Goal: Task Accomplishment & Management: Manage account settings

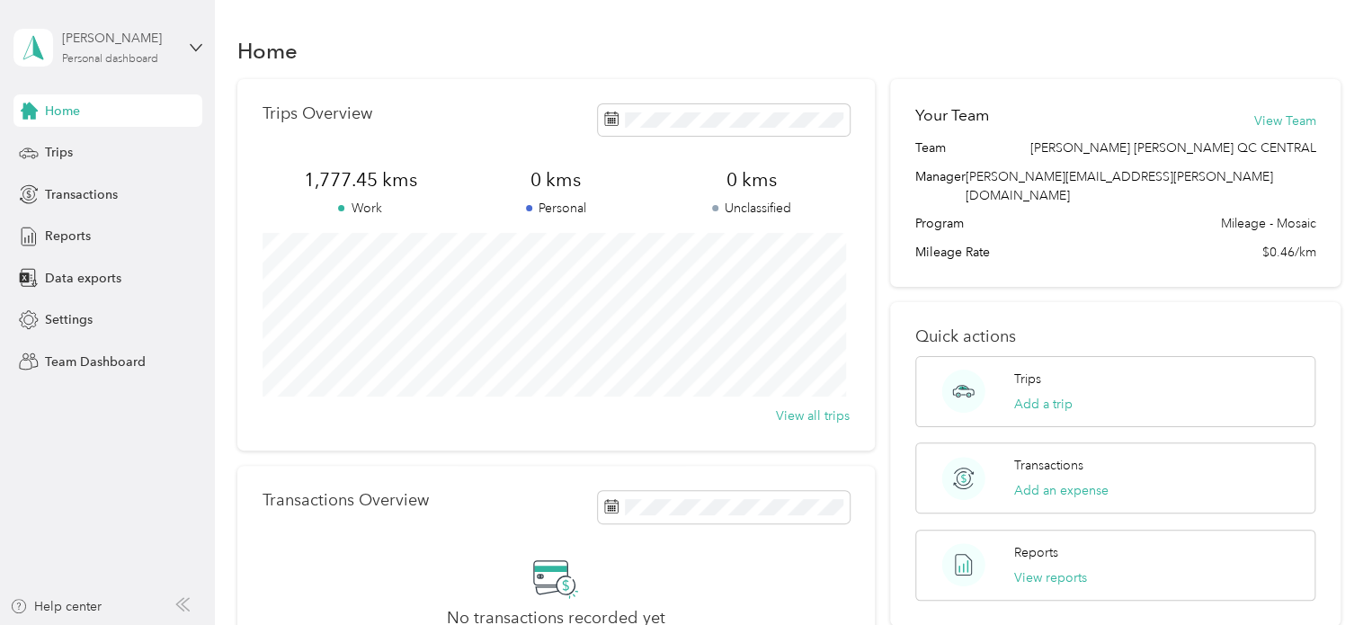
click at [132, 57] on div "Personal dashboard" at bounding box center [110, 59] width 96 height 11
click at [87, 148] on div "Team dashboard" at bounding box center [77, 148] width 96 height 19
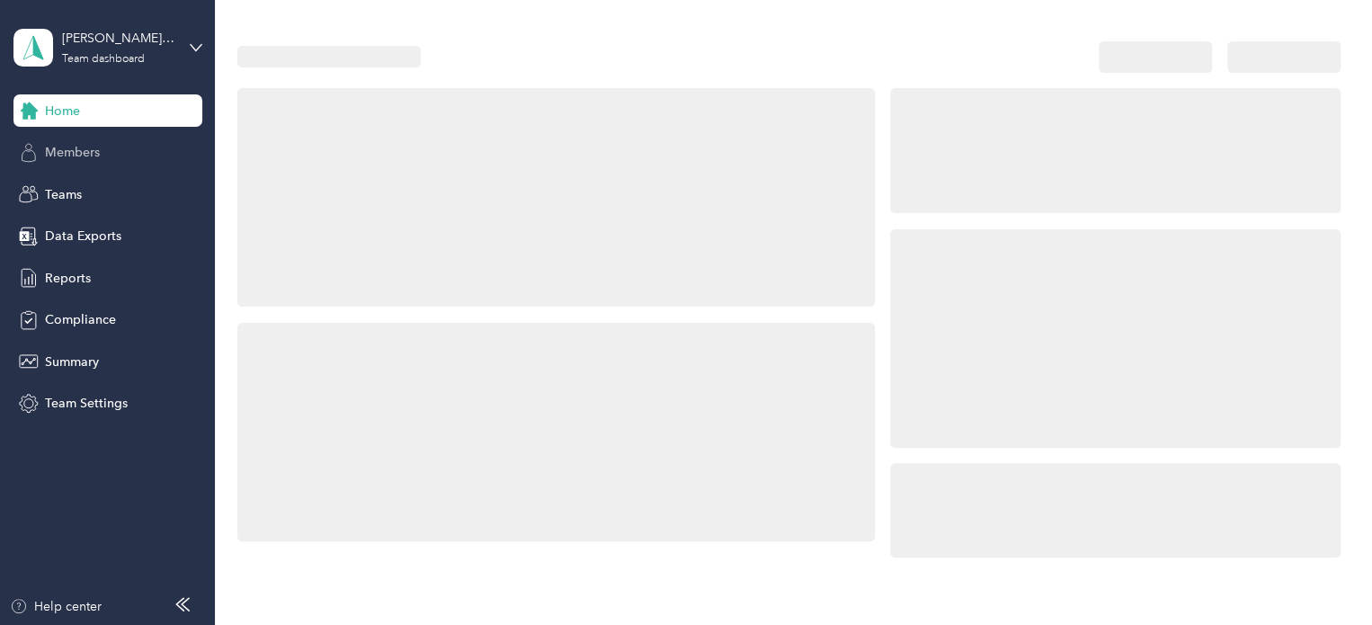
click at [87, 149] on span "Members" at bounding box center [72, 152] width 55 height 19
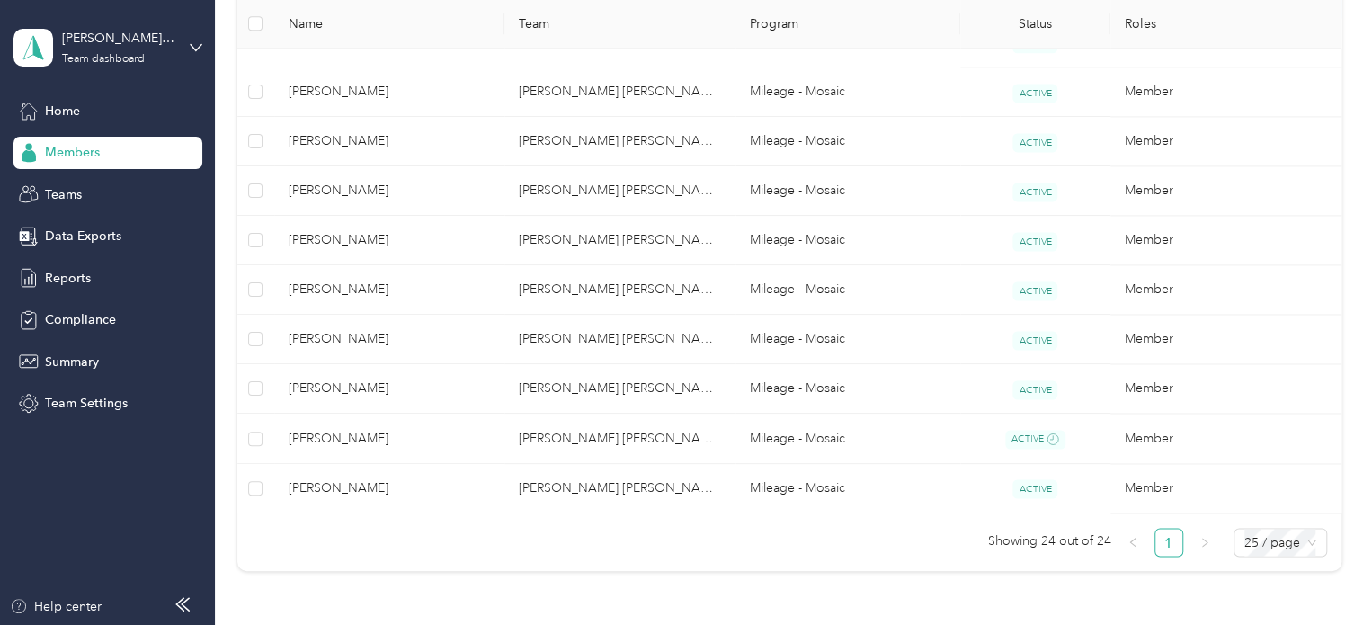
scroll to position [1345, 0]
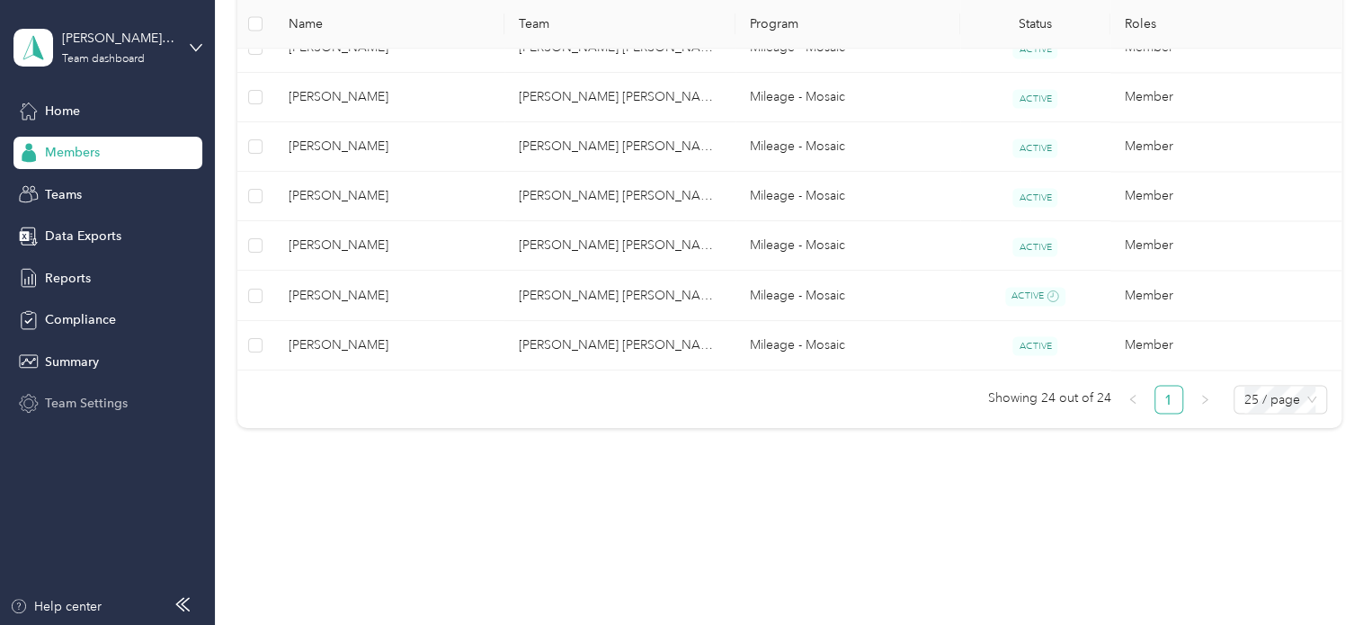
click at [75, 400] on span "Team Settings" at bounding box center [86, 403] width 83 height 19
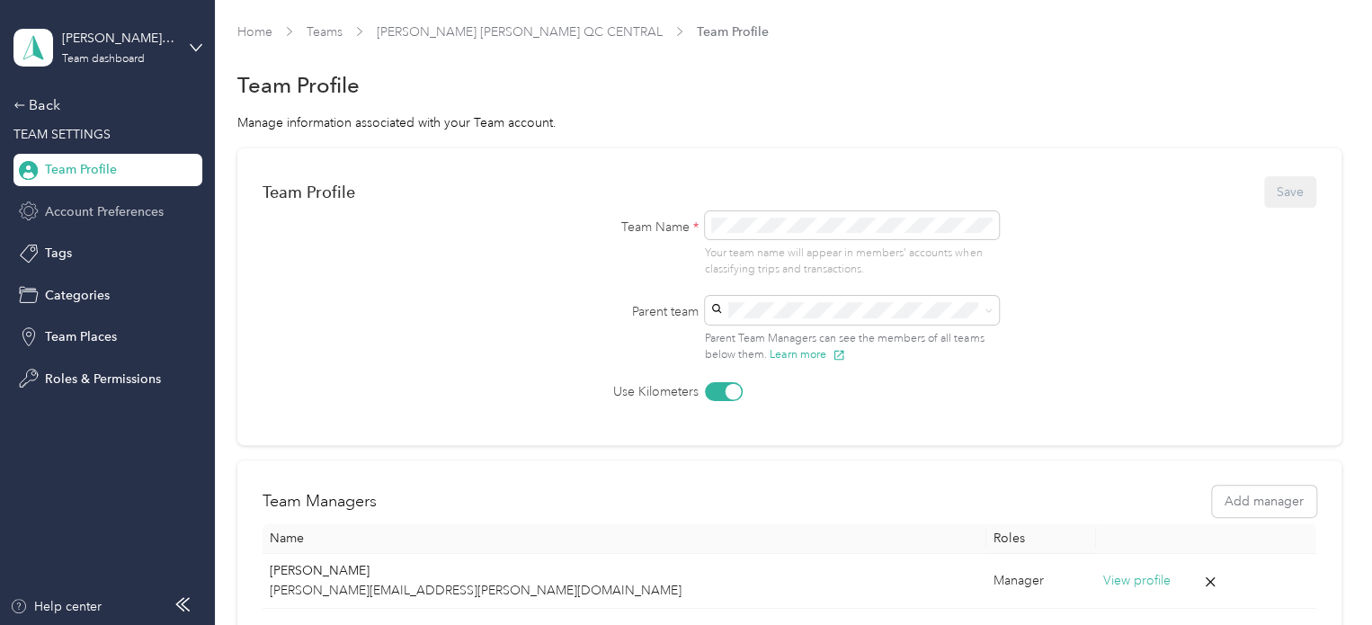
click at [53, 210] on span "Account Preferences" at bounding box center [104, 211] width 119 height 19
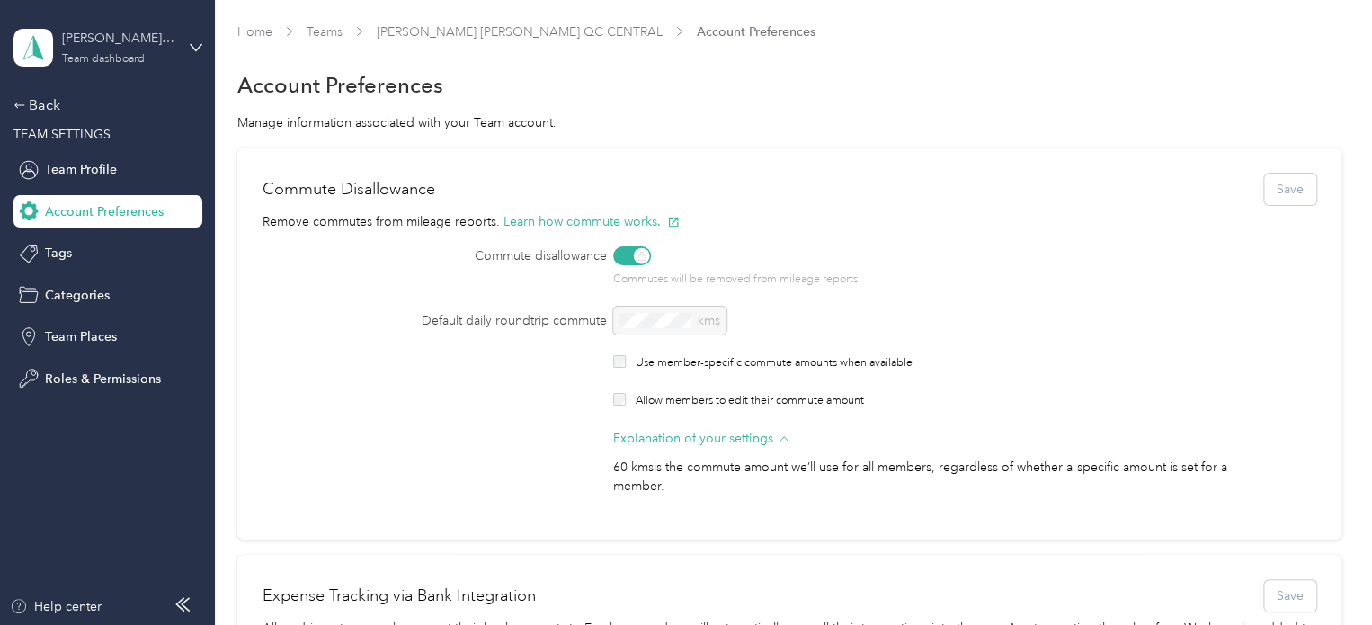
click at [113, 56] on div "Team dashboard" at bounding box center [103, 59] width 83 height 11
click at [101, 147] on div "Team dashboard" at bounding box center [78, 148] width 99 height 19
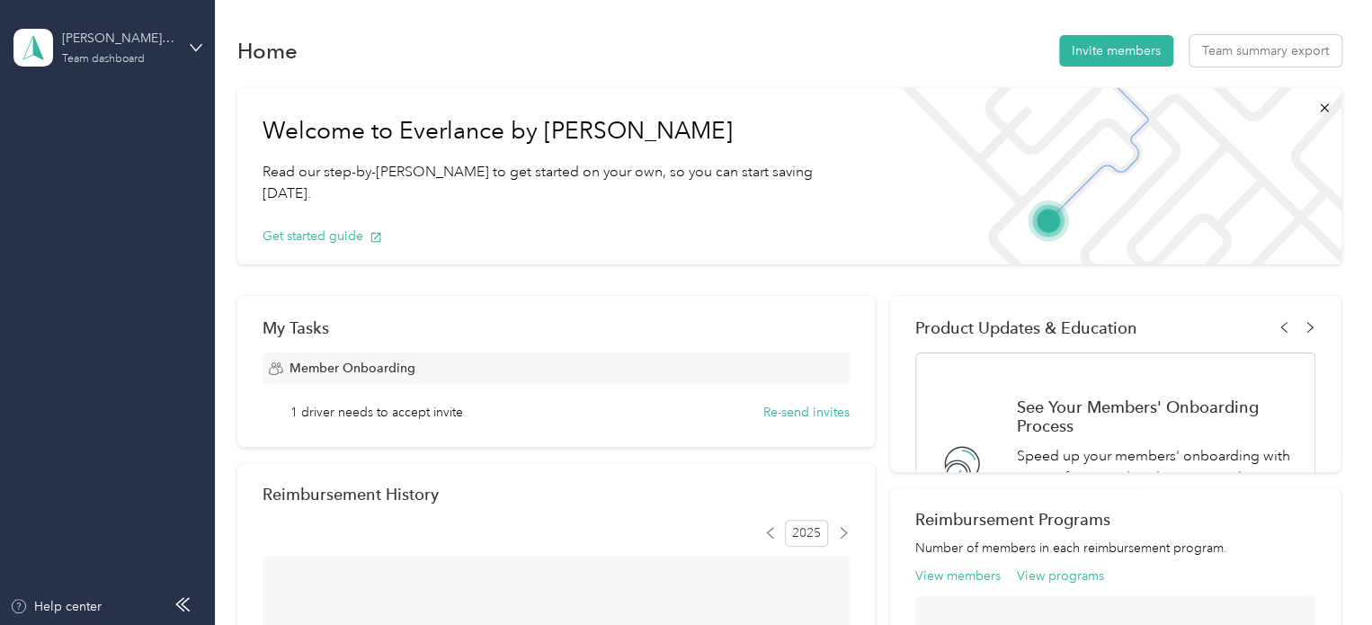
click at [104, 58] on div "Team dashboard" at bounding box center [103, 59] width 83 height 11
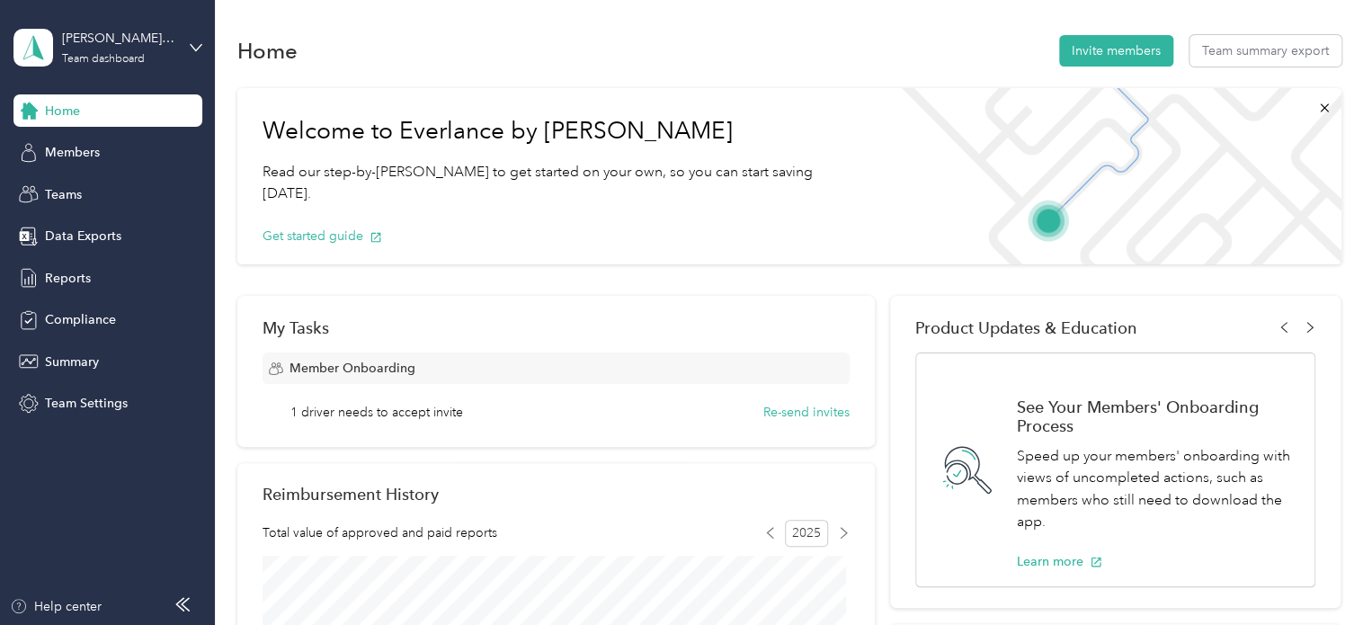
click at [94, 189] on div "Personal dashboard" at bounding box center [85, 188] width 113 height 19
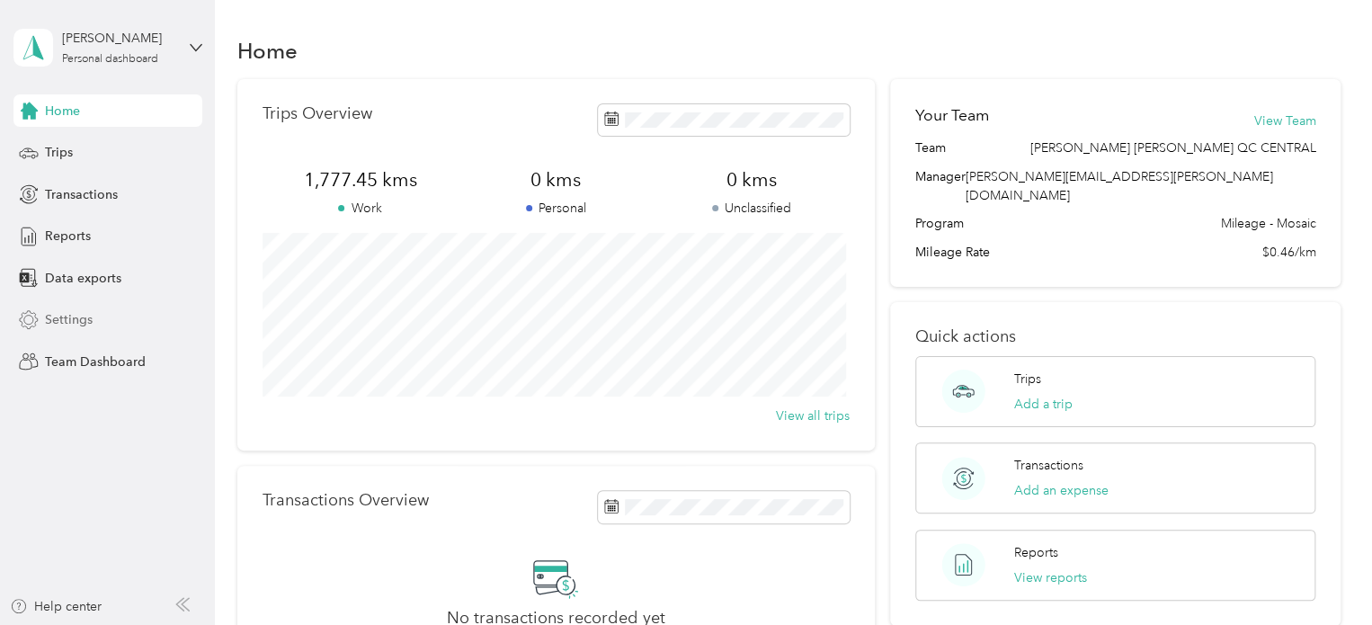
click at [58, 317] on span "Settings" at bounding box center [69, 319] width 48 height 19
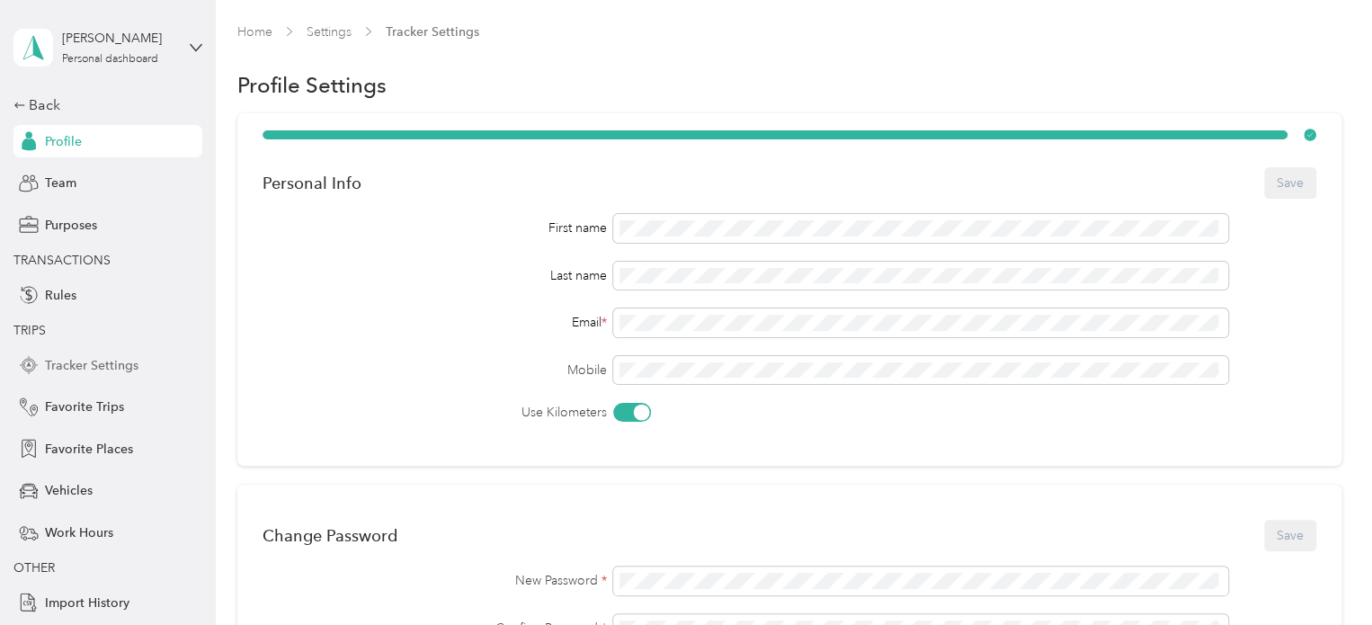
click at [83, 359] on span "Tracker Settings" at bounding box center [92, 365] width 94 height 19
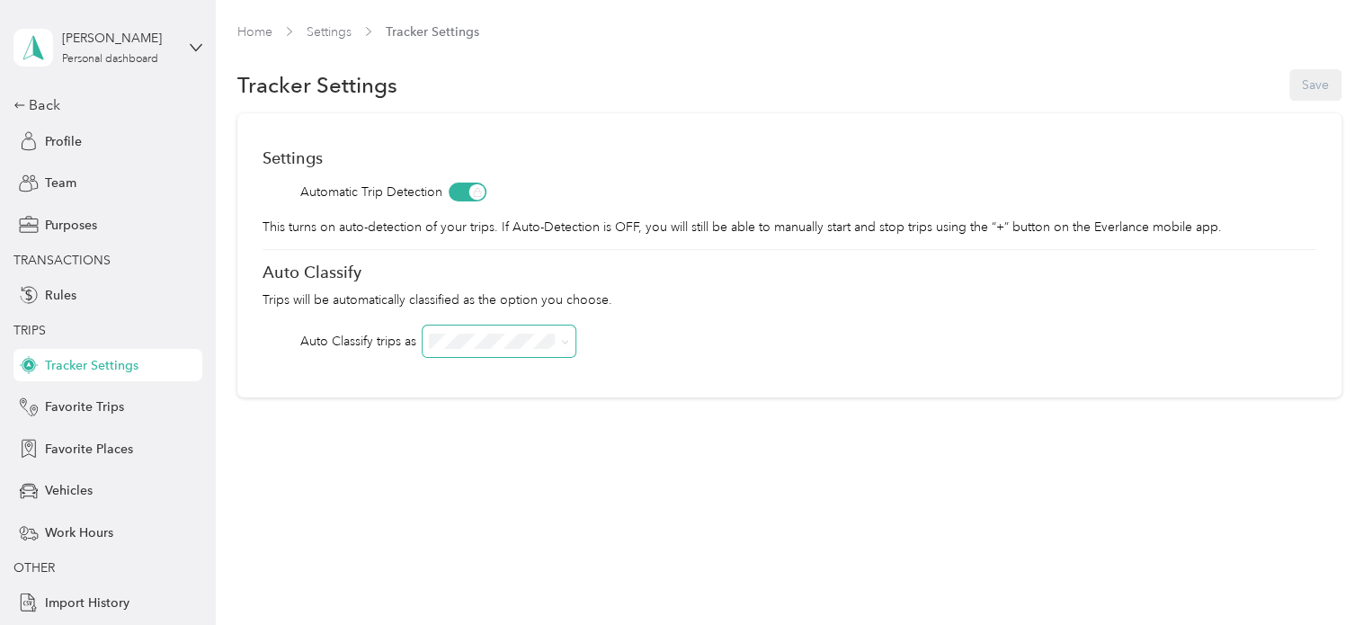
click at [561, 341] on icon at bounding box center [565, 342] width 8 height 8
click at [504, 364] on div "[PERSON_NAME] [GEOGRAPHIC_DATA]" at bounding box center [501, 383] width 132 height 38
click at [569, 344] on icon at bounding box center [565, 342] width 8 height 8
click at [577, 378] on icon at bounding box center [582, 383] width 11 height 11
click at [36, 108] on div "Back" at bounding box center [103, 105] width 180 height 22
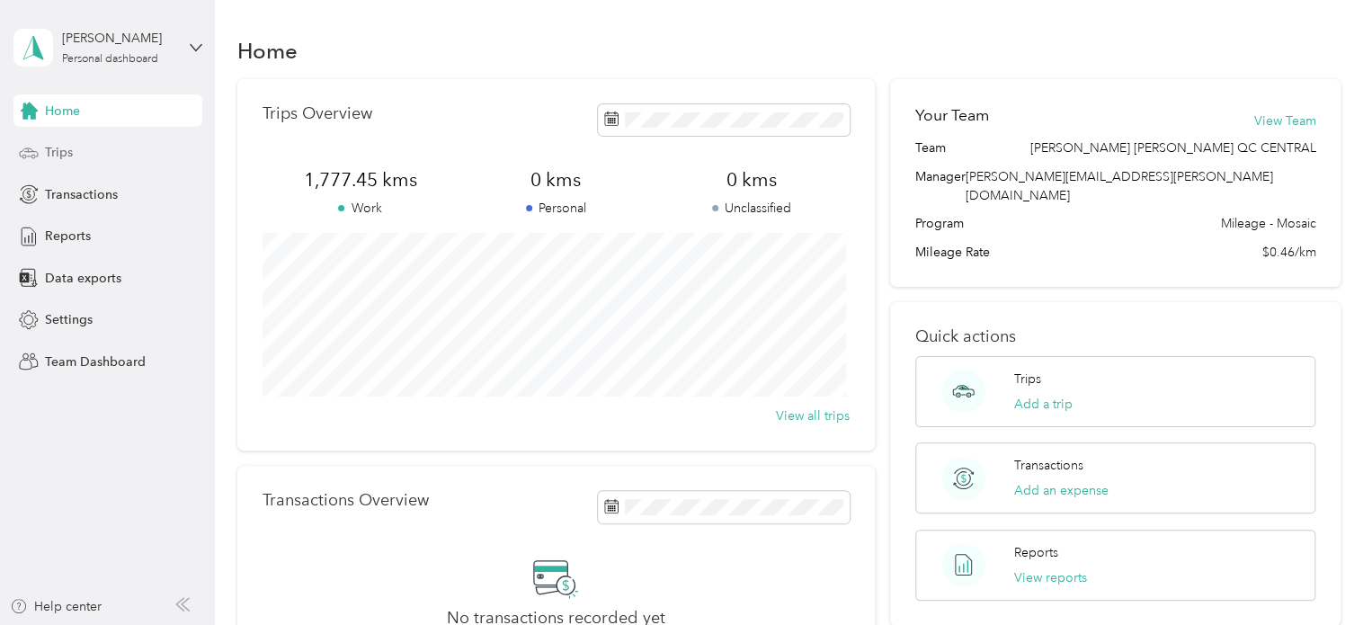
click at [67, 150] on span "Trips" at bounding box center [59, 152] width 28 height 19
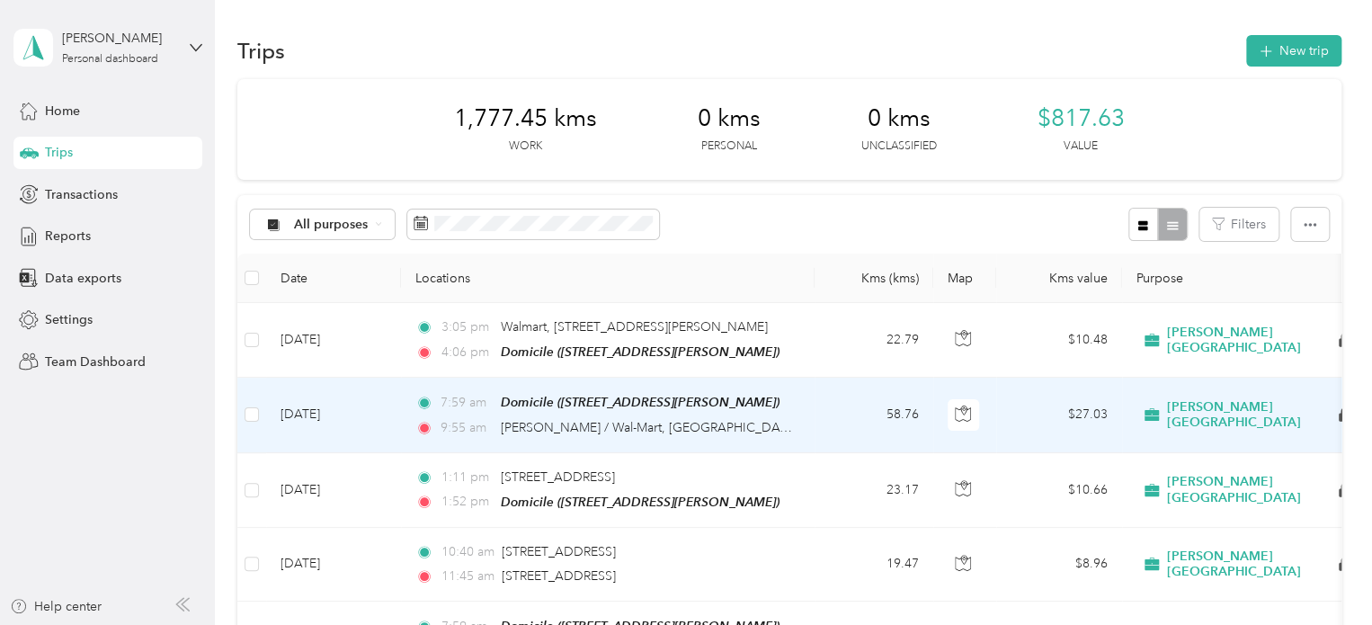
click at [313, 405] on td "[DATE]" at bounding box center [333, 415] width 135 height 75
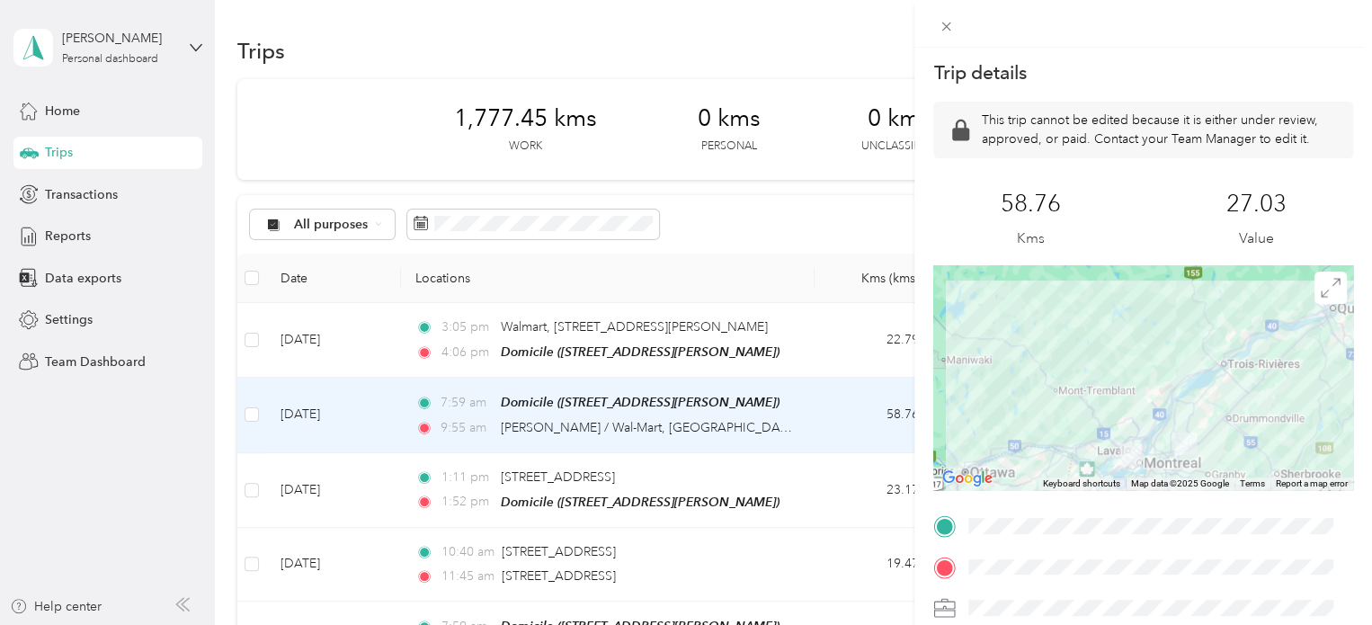
click at [373, 337] on div "Trip details This trip cannot be edited because it is either under review, appr…" at bounding box center [686, 312] width 1372 height 625
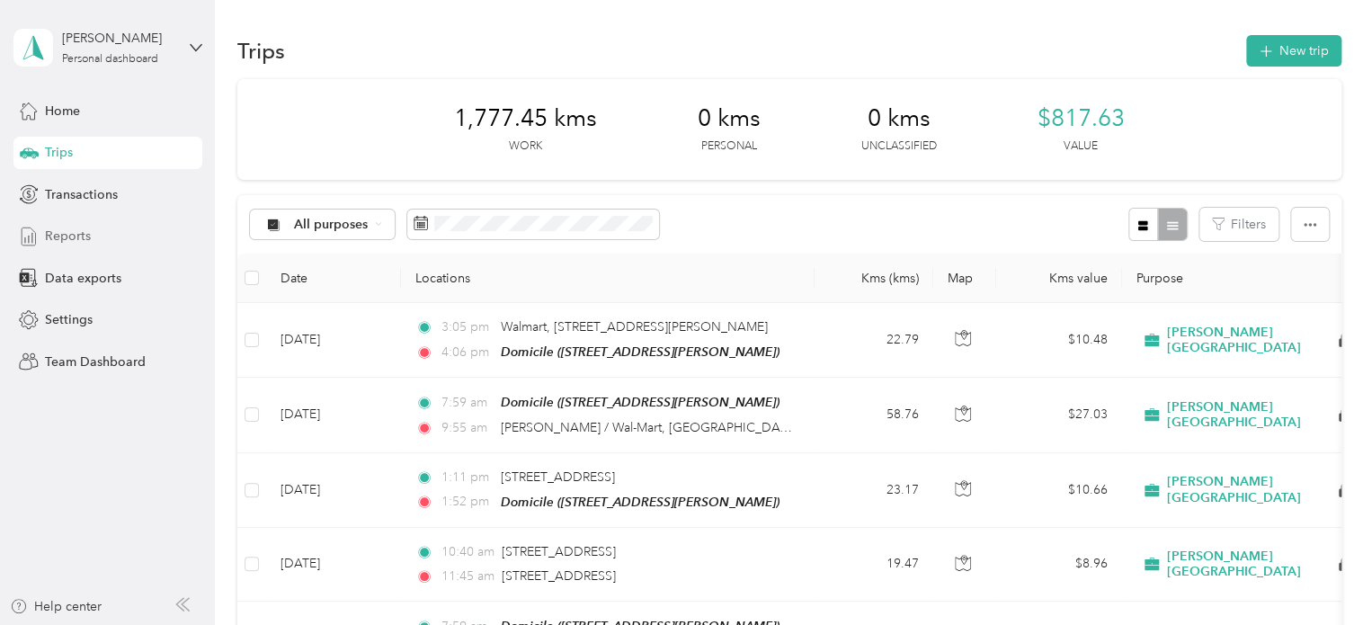
click at [75, 237] on span "Reports" at bounding box center [68, 236] width 46 height 19
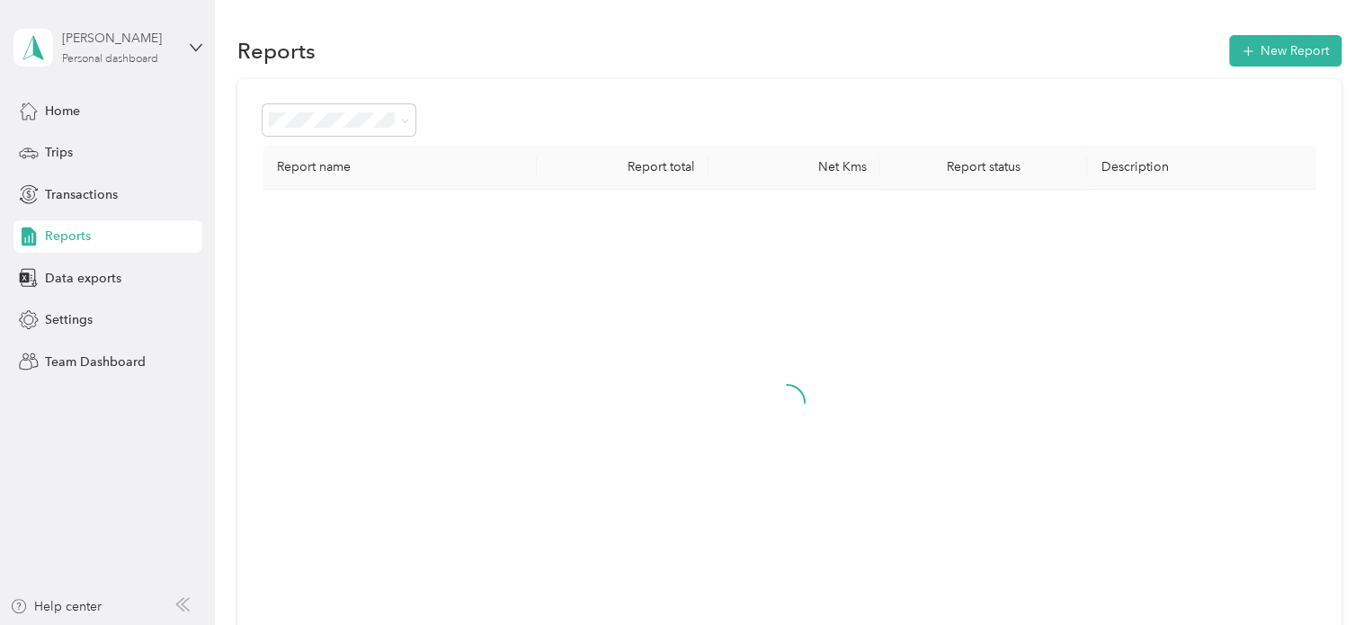
click at [121, 60] on div "Personal dashboard" at bounding box center [110, 59] width 96 height 11
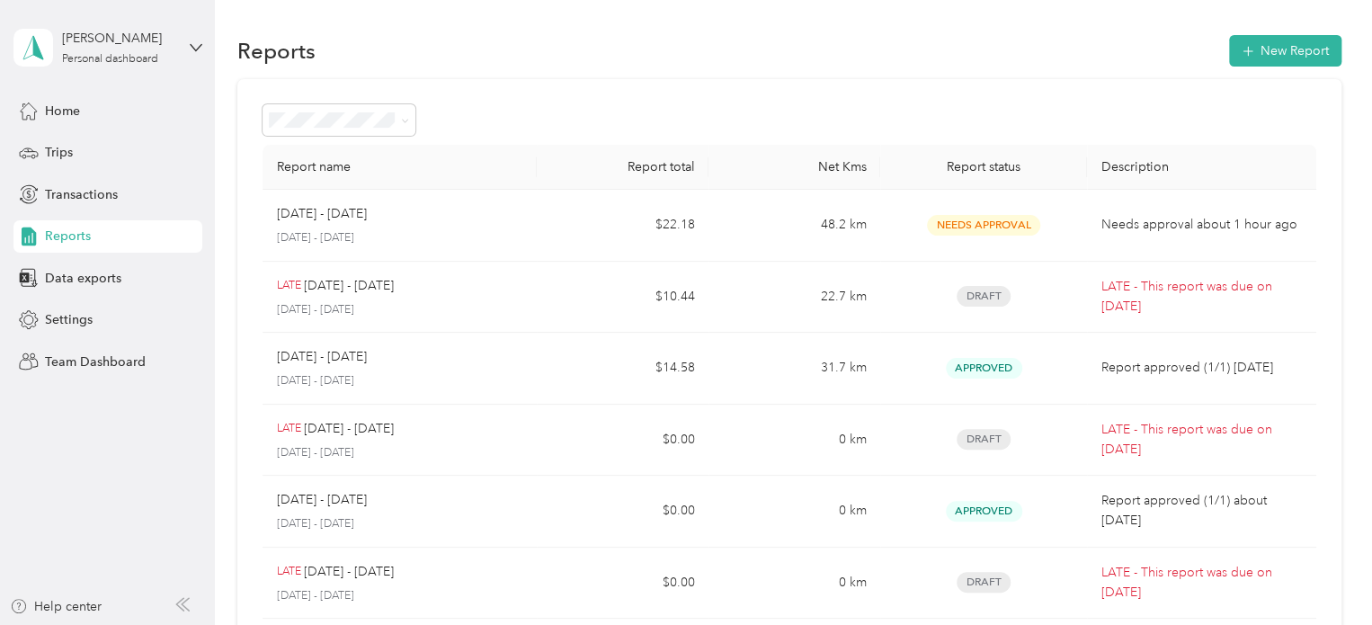
click at [117, 143] on div "Team dashboard" at bounding box center [77, 148] width 96 height 19
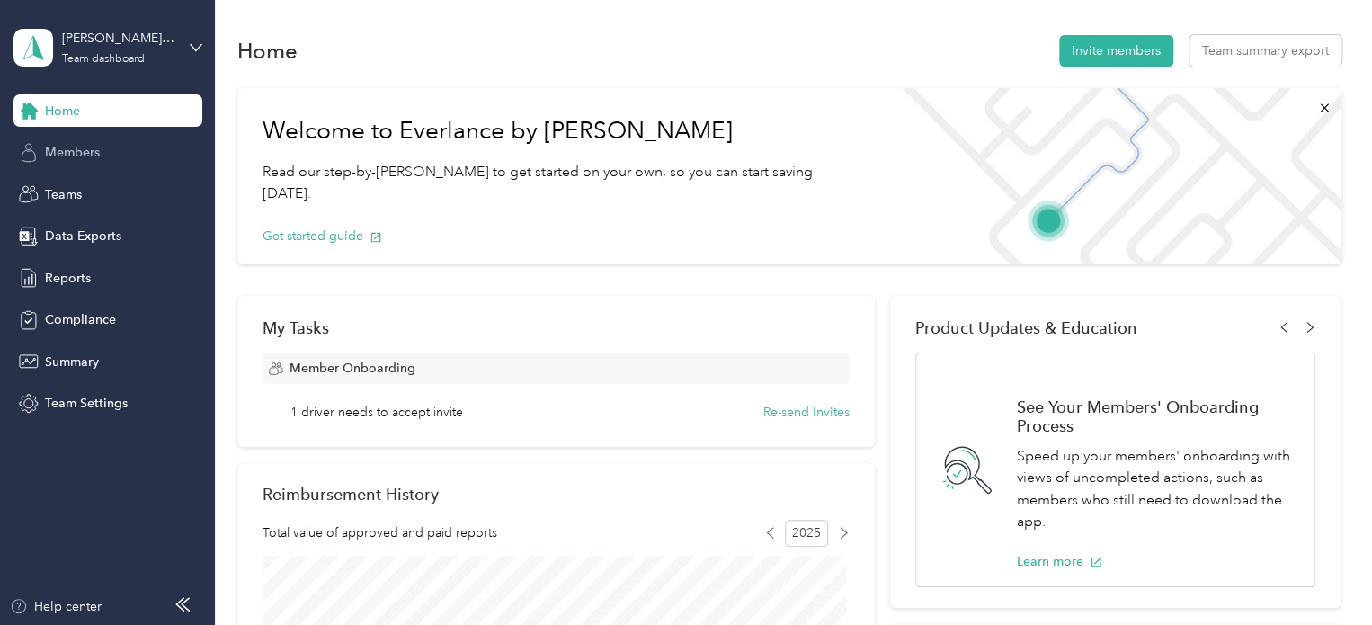
click at [77, 154] on span "Members" at bounding box center [72, 152] width 55 height 19
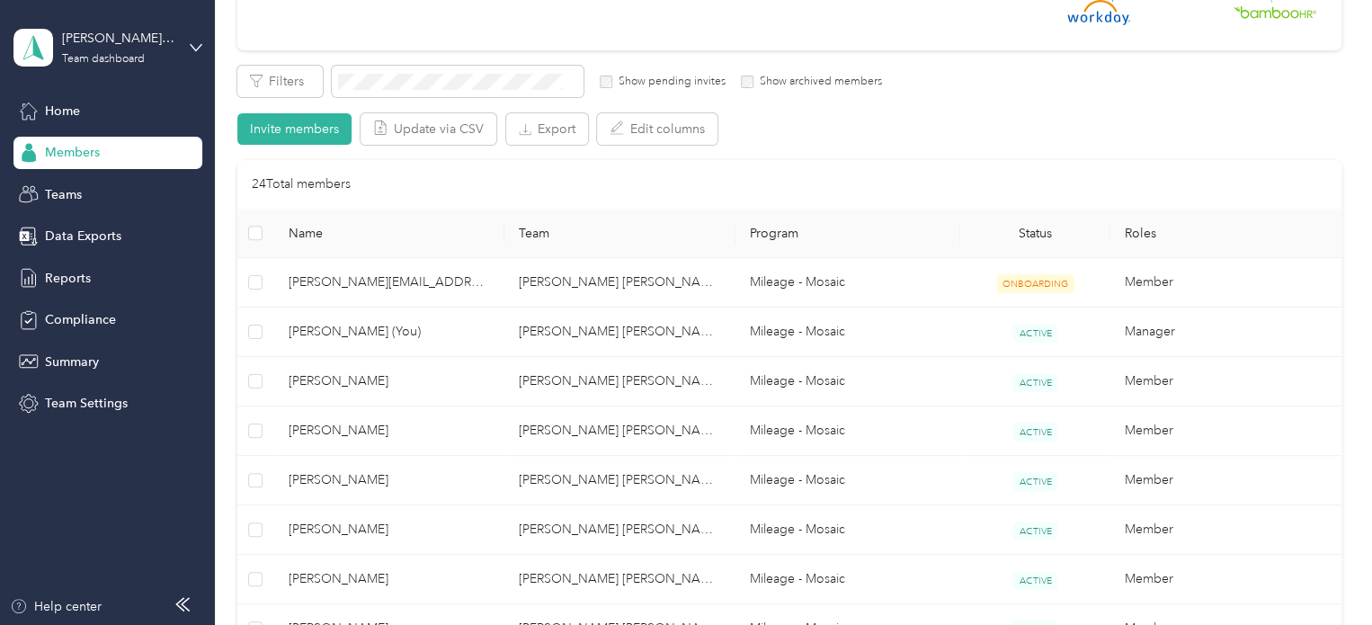
scroll to position [360, 0]
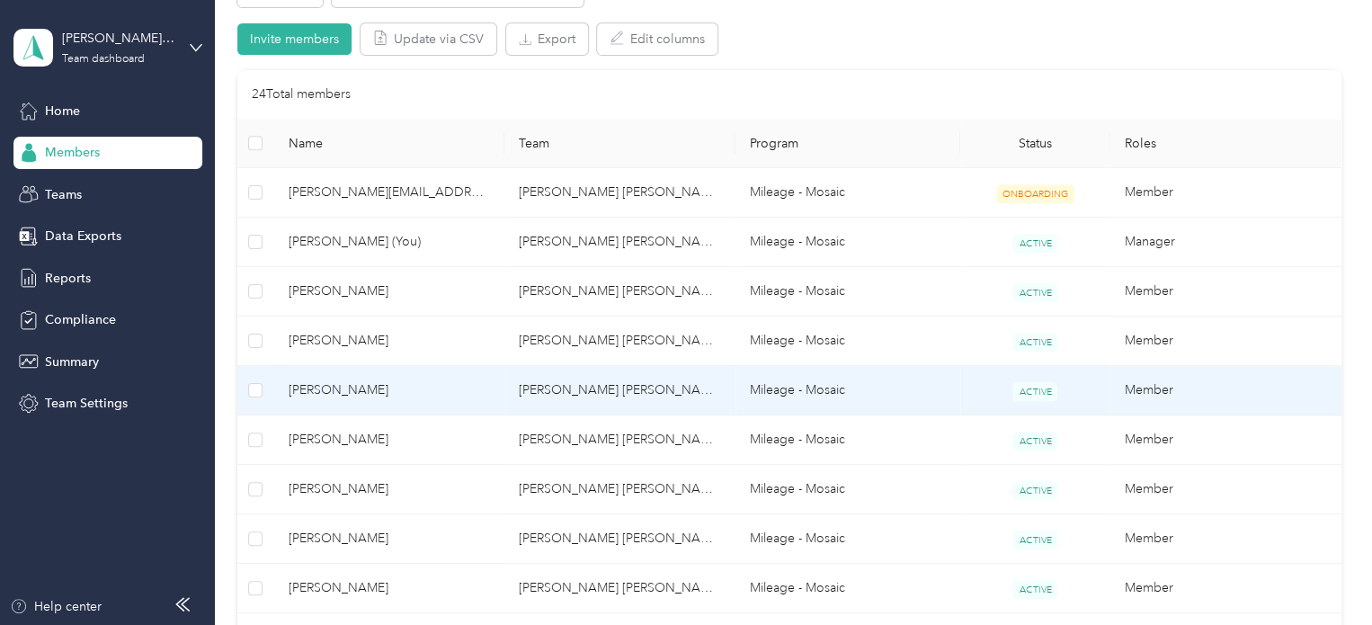
click at [362, 388] on span "[PERSON_NAME]" at bounding box center [390, 390] width 202 height 20
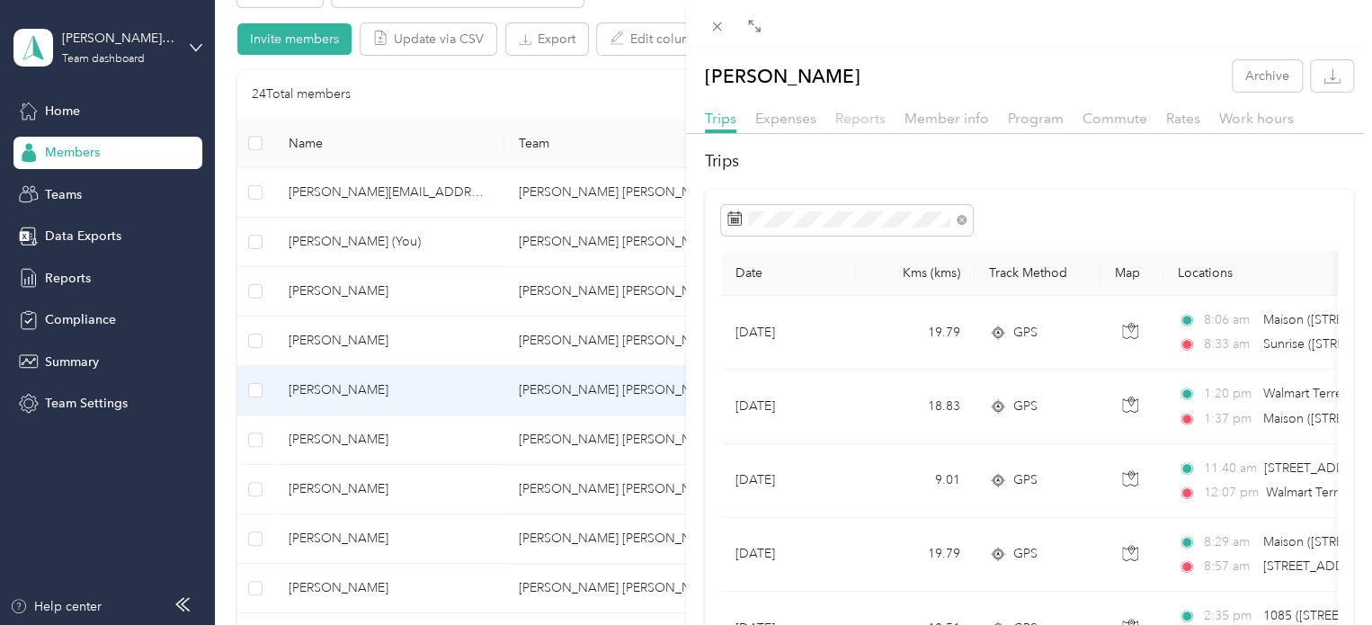
click at [863, 117] on span "Reports" at bounding box center [861, 118] width 50 height 17
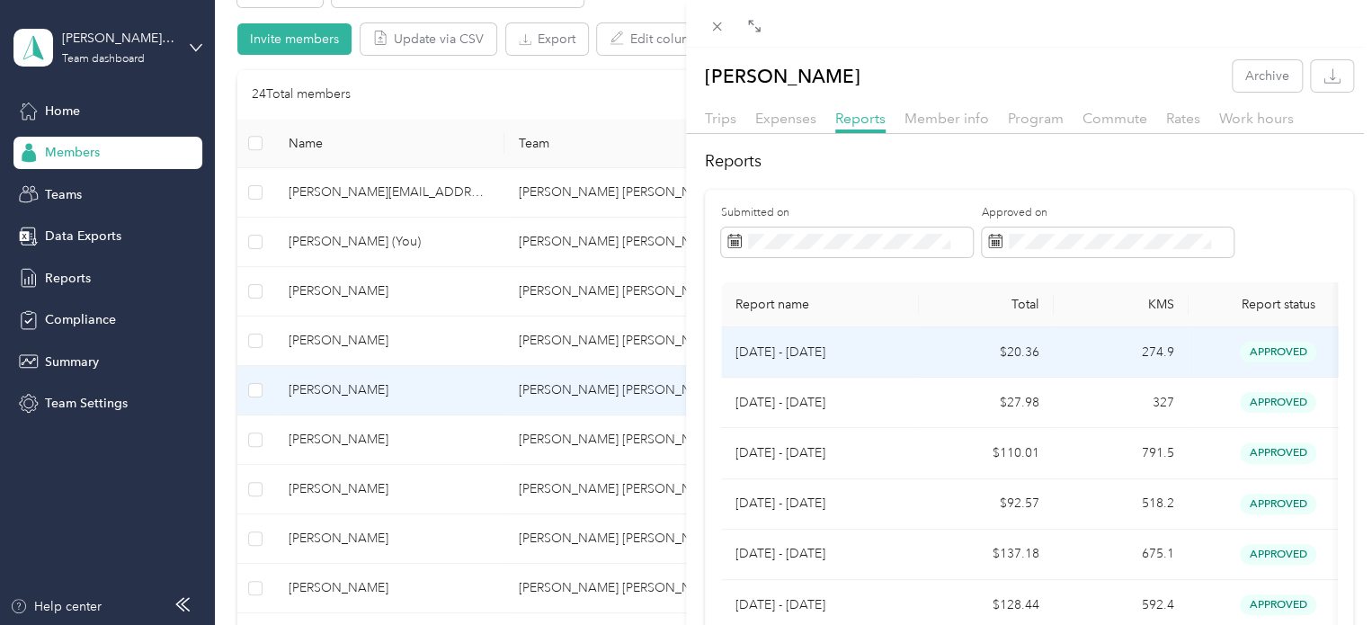
click at [800, 348] on p "[DATE] - [DATE]" at bounding box center [820, 353] width 169 height 20
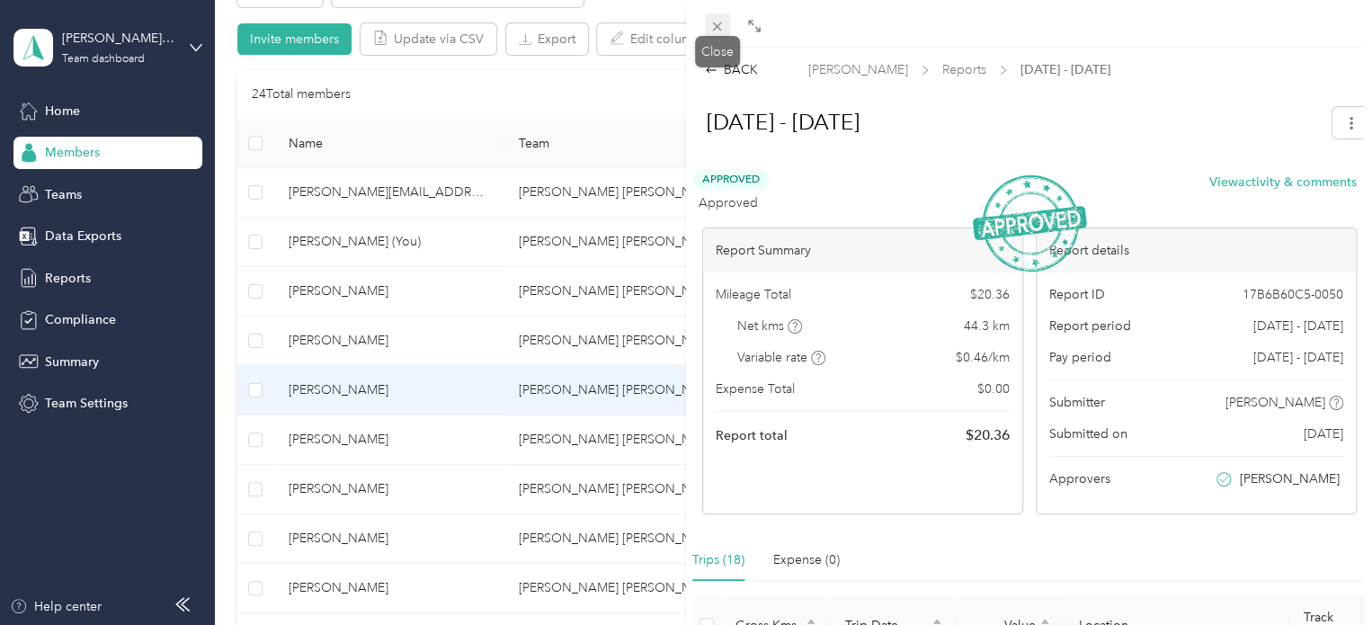
click at [712, 28] on icon at bounding box center [717, 26] width 15 height 15
